Goal: Information Seeking & Learning: Learn about a topic

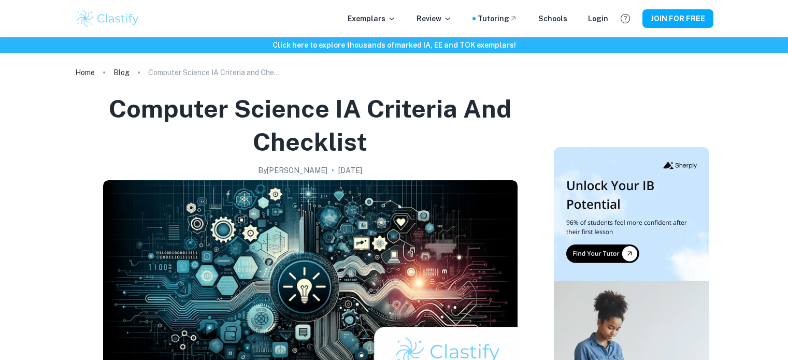
scroll to position [800, 0]
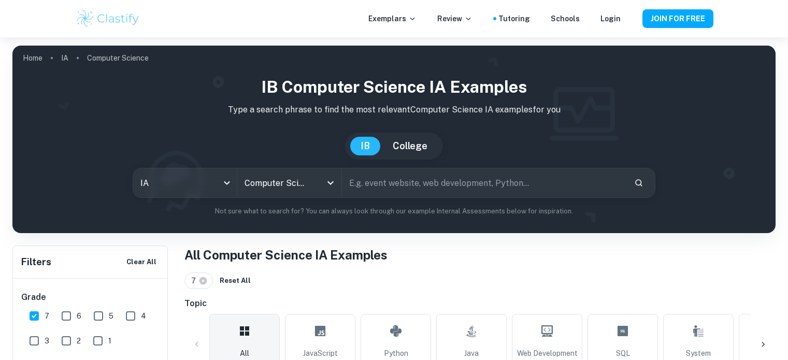
scroll to position [199, 0]
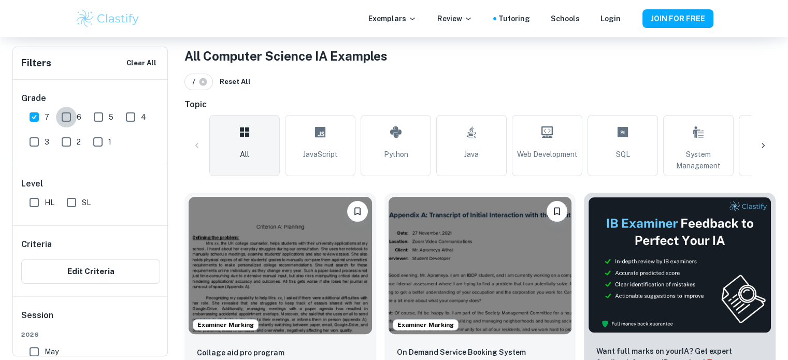
click at [63, 121] on input "6" at bounding box center [66, 117] width 21 height 21
checkbox input "true"
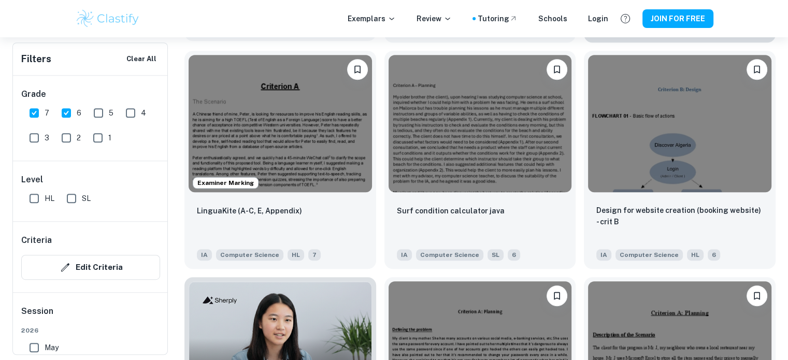
scroll to position [568, 0]
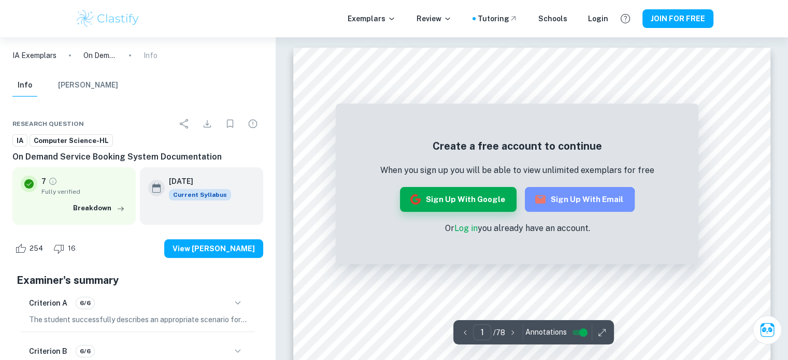
click at [568, 205] on button "Sign up with Email" at bounding box center [580, 199] width 110 height 25
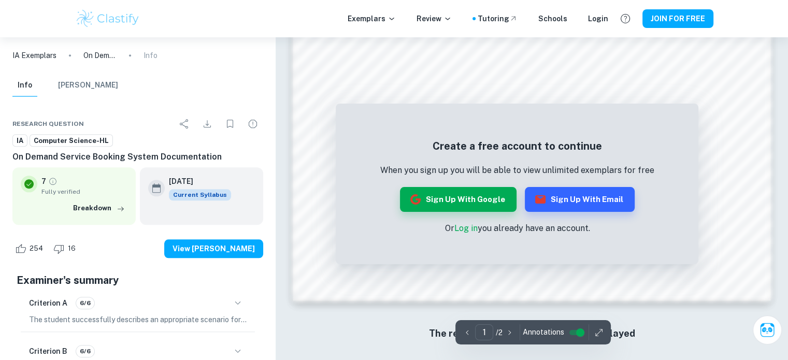
scroll to position [1108, 0]
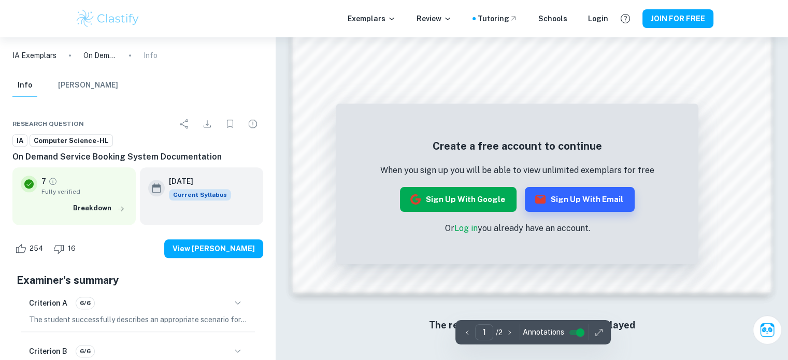
click at [462, 207] on button "Sign up with Google" at bounding box center [458, 199] width 117 height 25
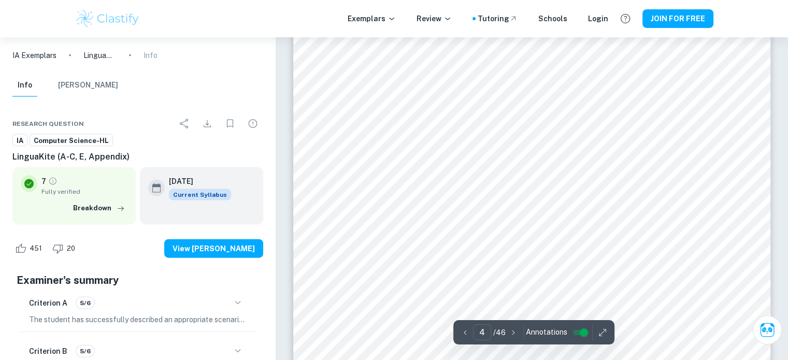
scroll to position [2232, 0]
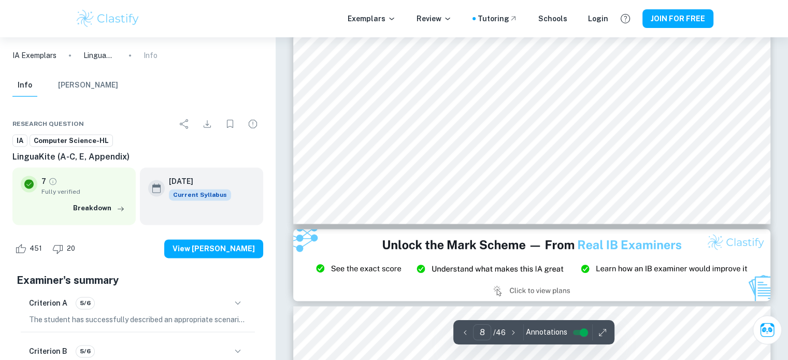
type input "9"
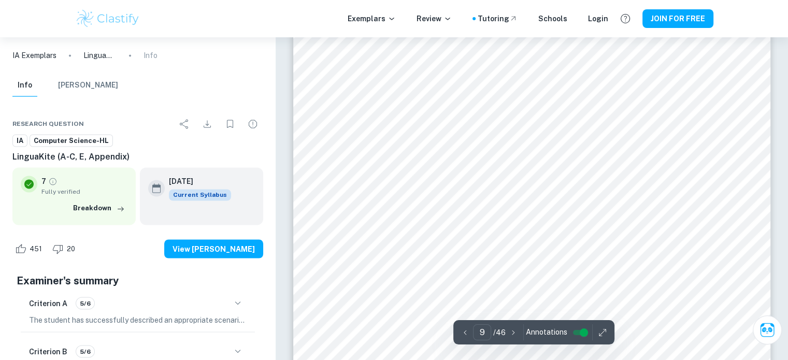
scroll to position [5667, 0]
